Goal: Task Accomplishment & Management: Use online tool/utility

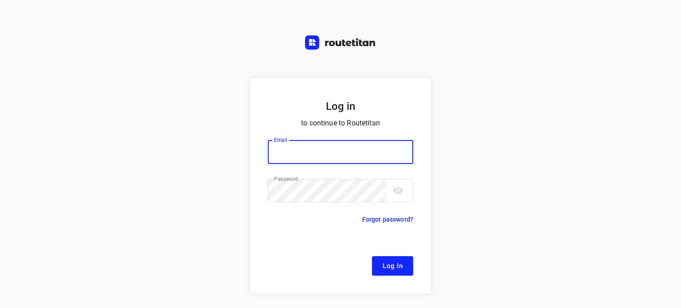
type input "[EMAIL_ADDRESS][DOMAIN_NAME]"
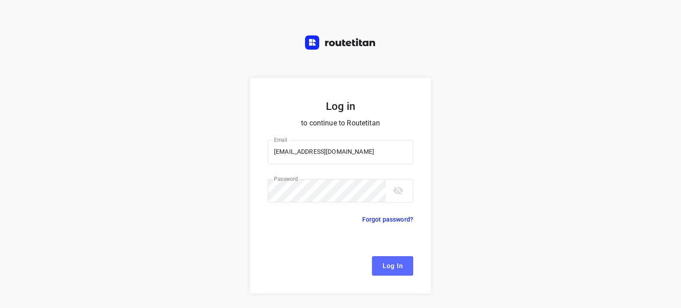
click at [385, 264] on span "Log In" at bounding box center [393, 266] width 20 height 12
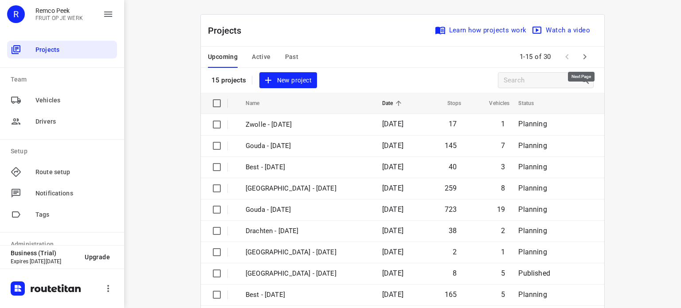
click at [580, 56] on icon "button" at bounding box center [585, 56] width 11 height 11
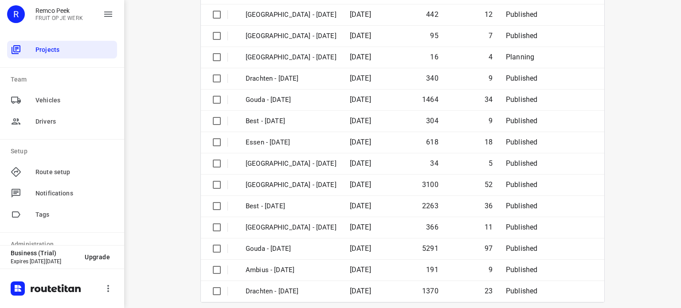
scroll to position [140, 0]
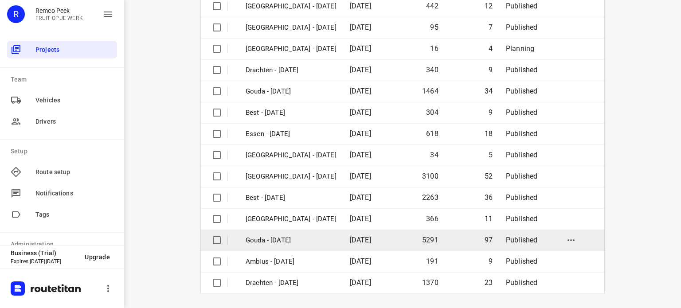
click at [275, 237] on p "Gouda - [DATE]" at bounding box center [291, 241] width 91 height 10
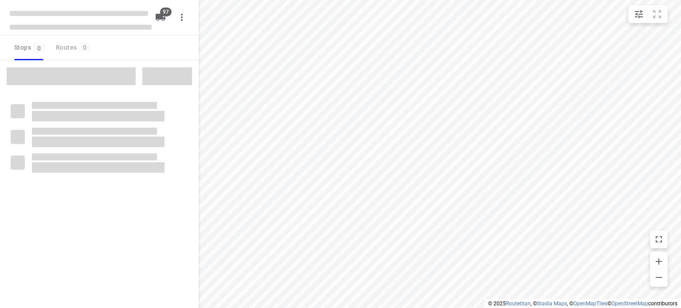
checkbox input "true"
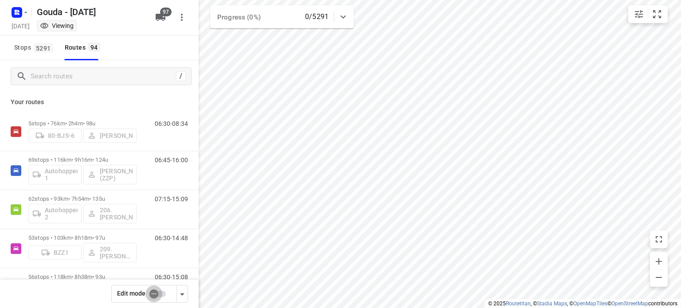
click at [164, 295] on input "checkbox" at bounding box center [154, 294] width 51 height 17
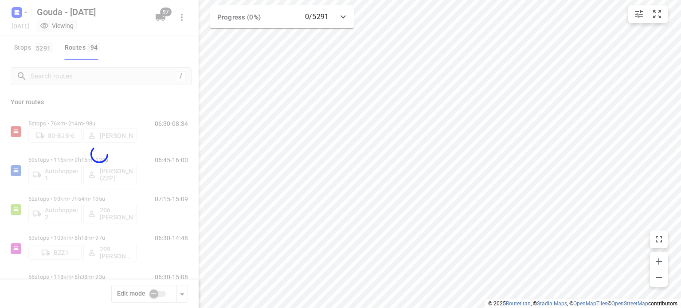
checkbox input "true"
click at [115, 81] on div at bounding box center [99, 154] width 199 height 308
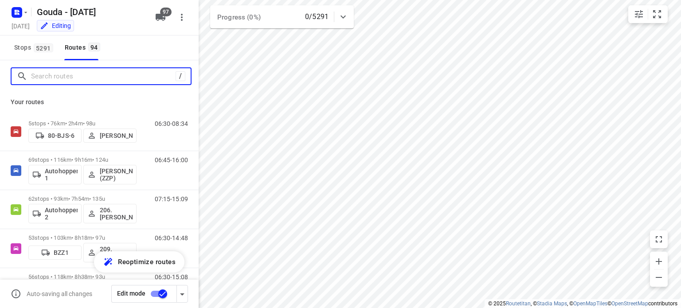
click at [104, 74] on input "Search routes" at bounding box center [103, 77] width 145 height 14
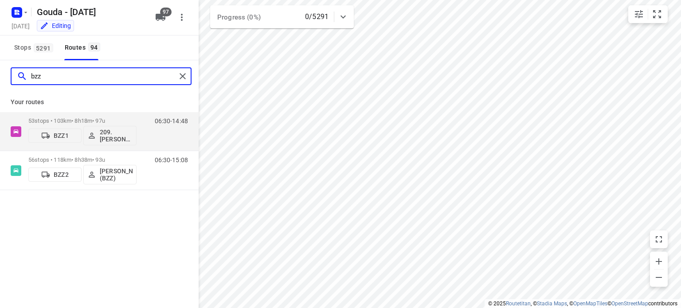
click at [87, 70] on input "bzz" at bounding box center [103, 77] width 145 height 14
type input "bzz"
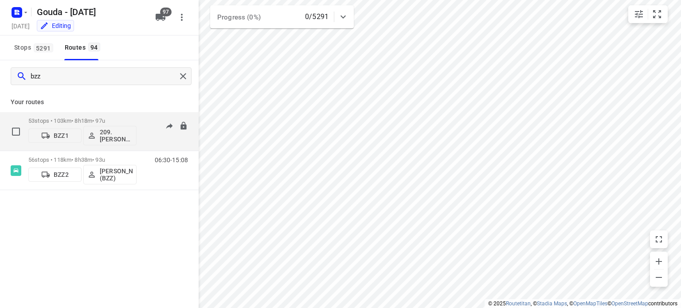
click at [59, 124] on div "BZZ1 209.[PERSON_NAME] (BZZ)" at bounding box center [82, 134] width 108 height 21
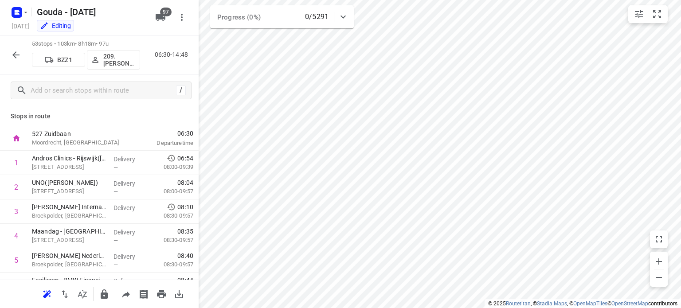
click at [18, 59] on icon "button" at bounding box center [16, 55] width 11 height 11
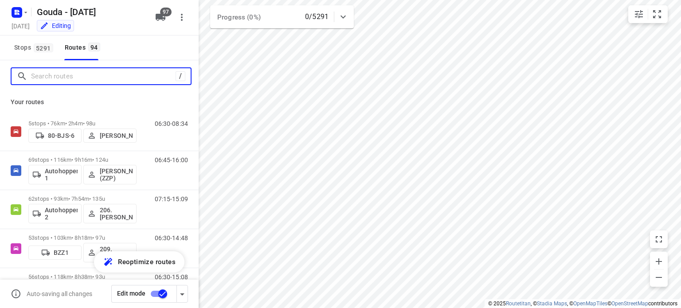
click at [59, 80] on input "Search routes" at bounding box center [103, 77] width 145 height 14
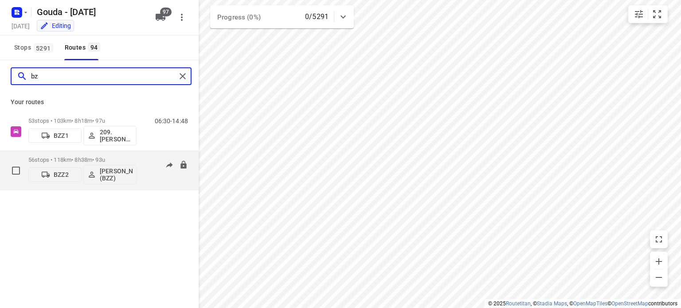
type input "bz"
click at [75, 159] on p "56 stops • 118km • 8h38m • 93u" at bounding box center [82, 160] width 108 height 7
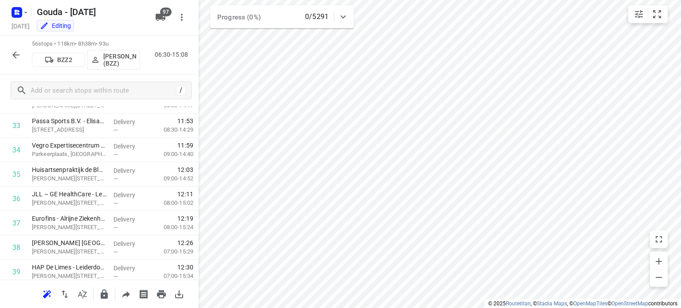
scroll to position [977, 0]
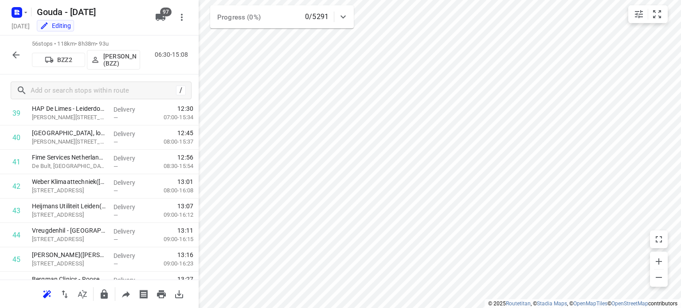
click at [113, 65] on p "[PERSON_NAME] (BZZ)" at bounding box center [119, 60] width 33 height 14
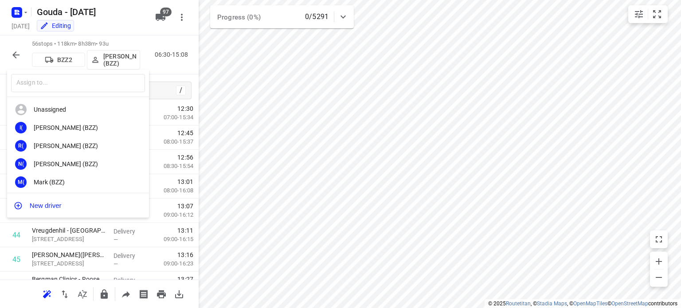
click at [40, 95] on div "​" at bounding box center [78, 84] width 142 height 28
click at [53, 79] on input "text" at bounding box center [78, 83] width 134 height 18
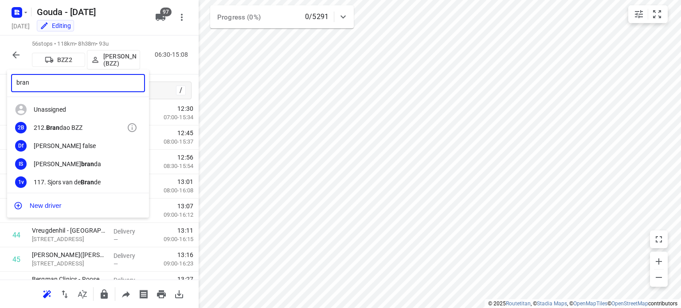
type input "bran"
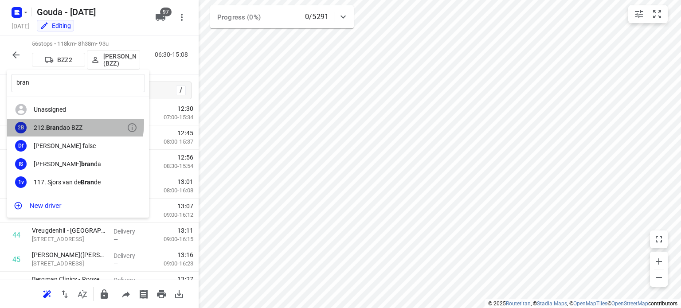
click at [68, 123] on div "2B 212. Bran dao BZZ" at bounding box center [78, 128] width 142 height 18
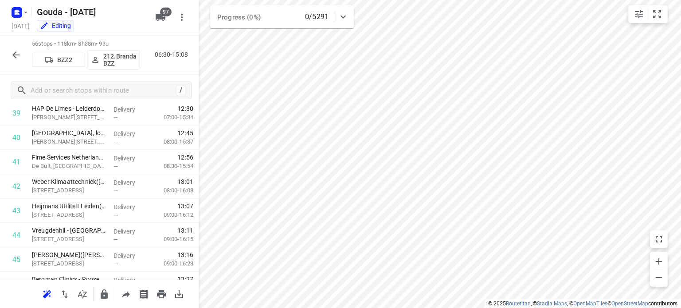
click at [22, 55] on button "button" at bounding box center [16, 55] width 18 height 18
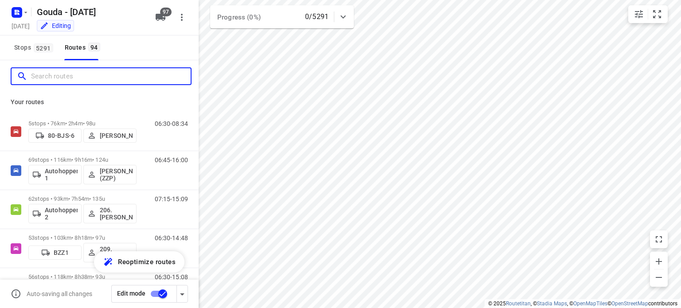
click at [83, 79] on input "Search routes" at bounding box center [111, 77] width 160 height 14
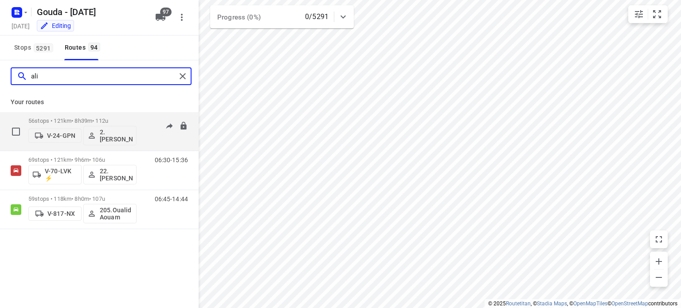
type input "ali"
click at [116, 122] on p "56 stops • 121km • 8h39m • 112u" at bounding box center [82, 121] width 108 height 7
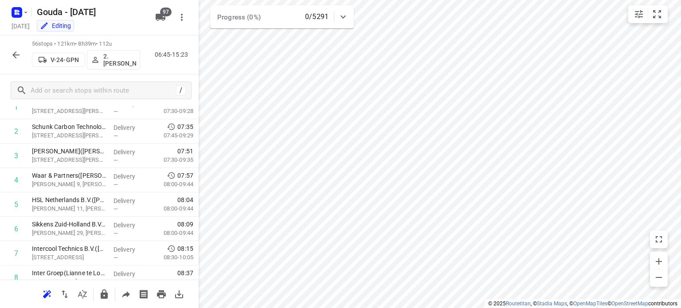
scroll to position [0, 0]
